Goal: Information Seeking & Learning: Learn about a topic

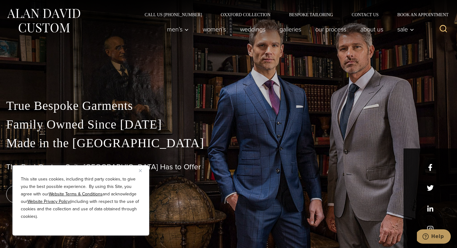
click at [140, 169] on img "Close" at bounding box center [140, 170] width 3 height 3
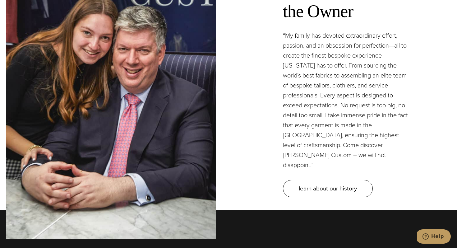
scroll to position [1848, 0]
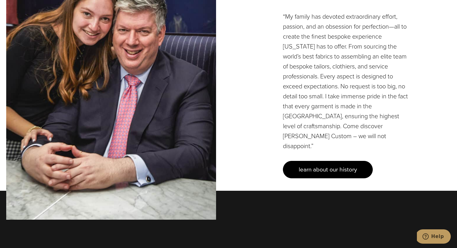
click at [322, 165] on span "learn about our history" at bounding box center [328, 169] width 58 height 9
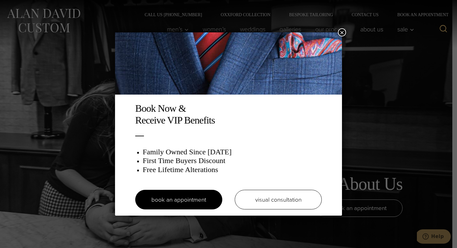
click at [340, 33] on button "×" at bounding box center [342, 32] width 8 height 8
